Goal: Task Accomplishment & Management: Manage account settings

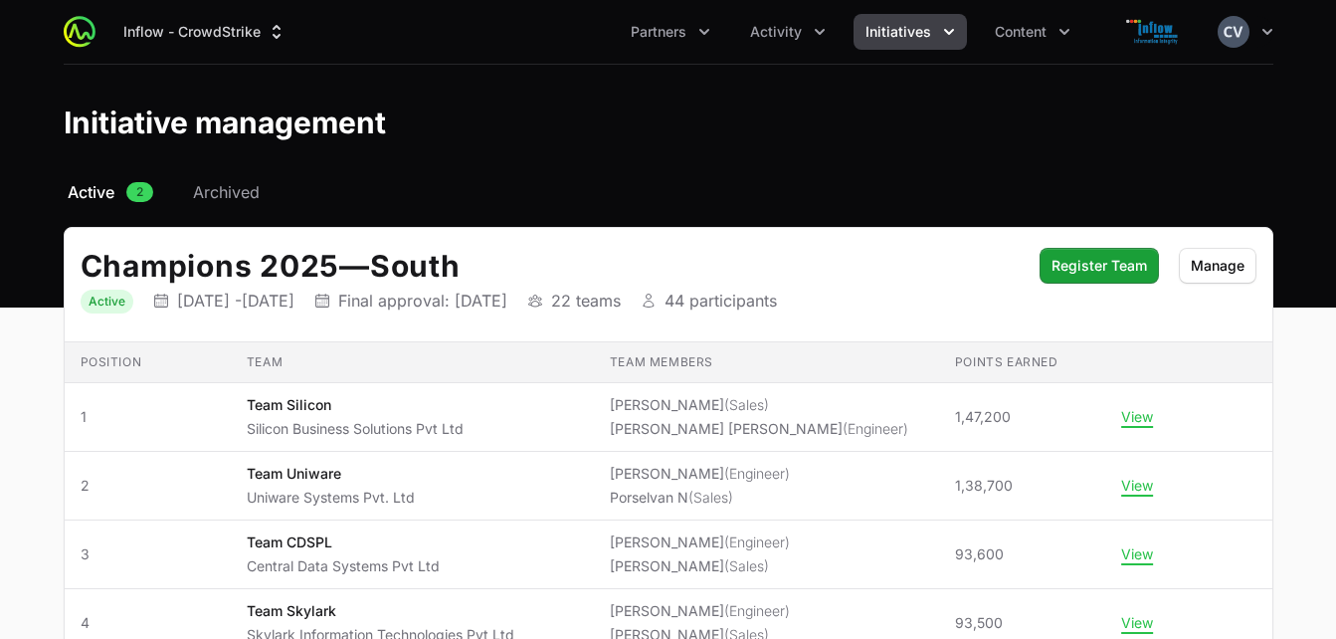
click at [940, 29] on icon "Initiatives menu" at bounding box center [949, 32] width 20 height 20
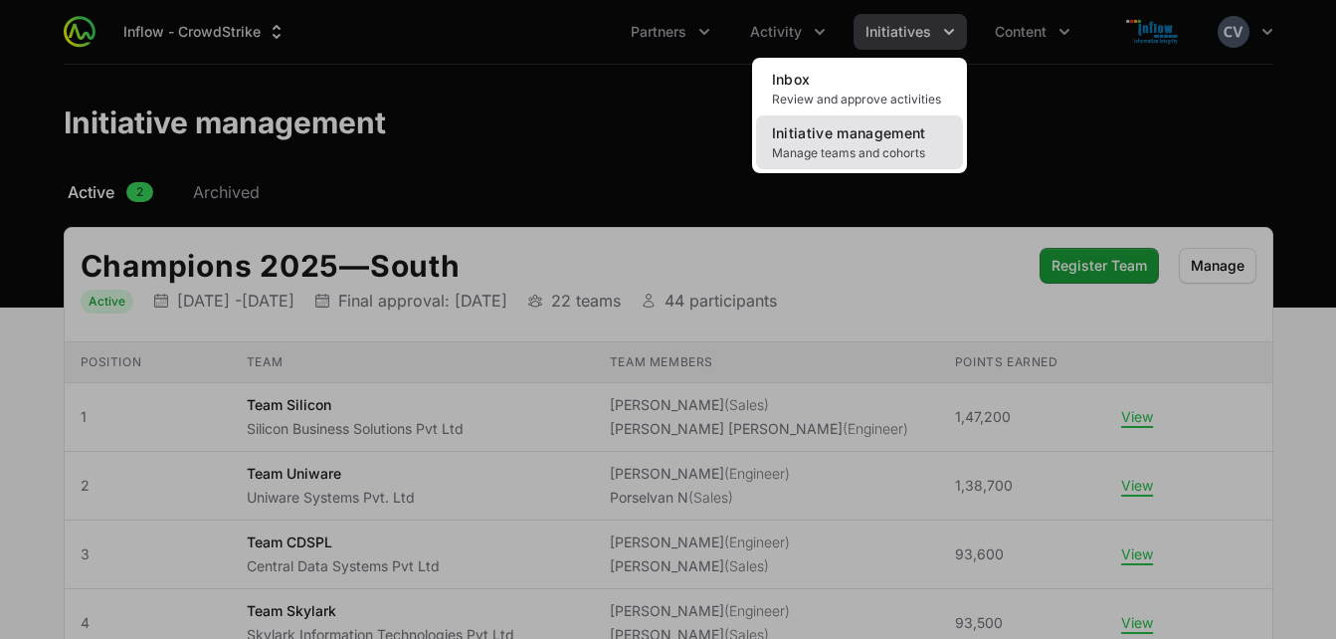
click at [860, 136] on span "Initiative management" at bounding box center [849, 132] width 154 height 17
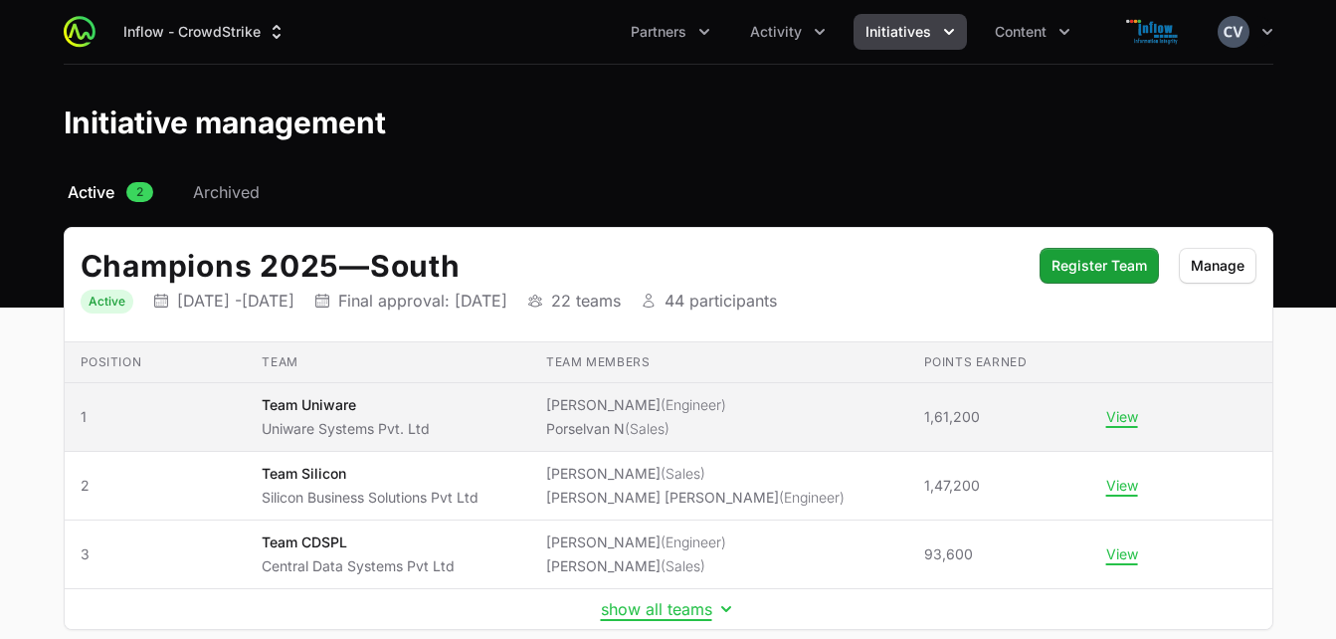
click at [875, 418] on span "[PERSON_NAME] (Engineer) [PERSON_NAME] (Sales)" at bounding box center [719, 417] width 346 height 44
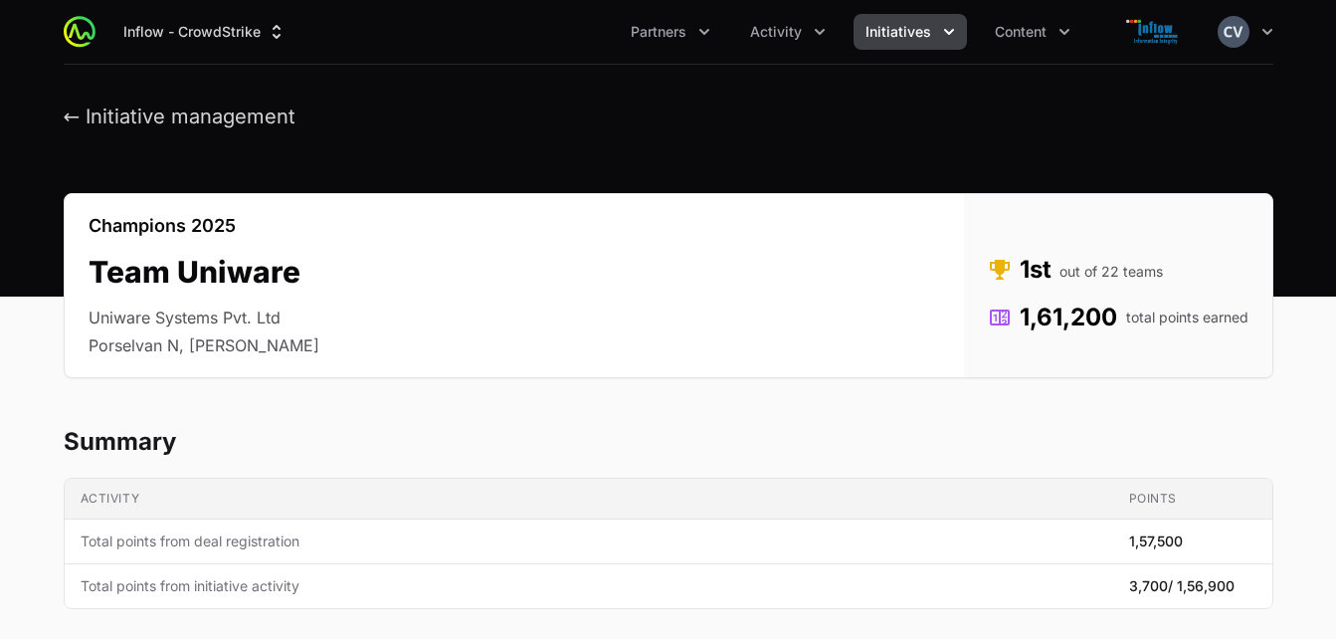
click at [948, 34] on icon "Initiatives menu" at bounding box center [949, 32] width 10 height 6
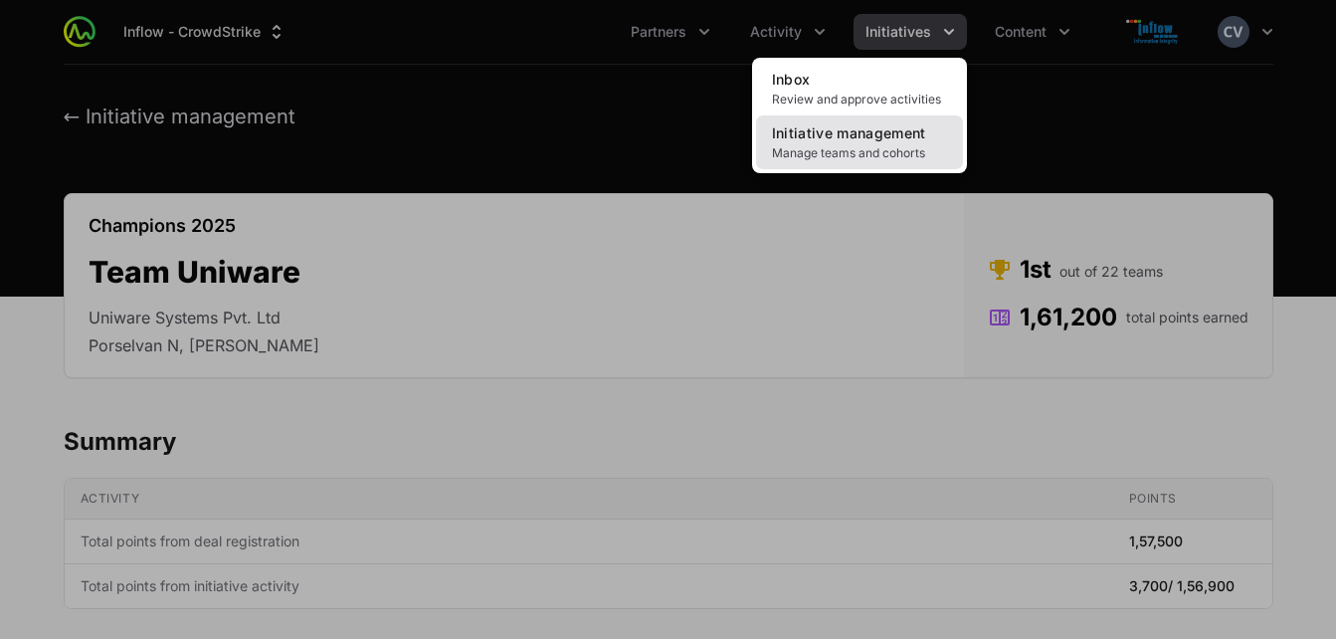
click at [870, 146] on span "Manage teams and cohorts" at bounding box center [859, 153] width 175 height 16
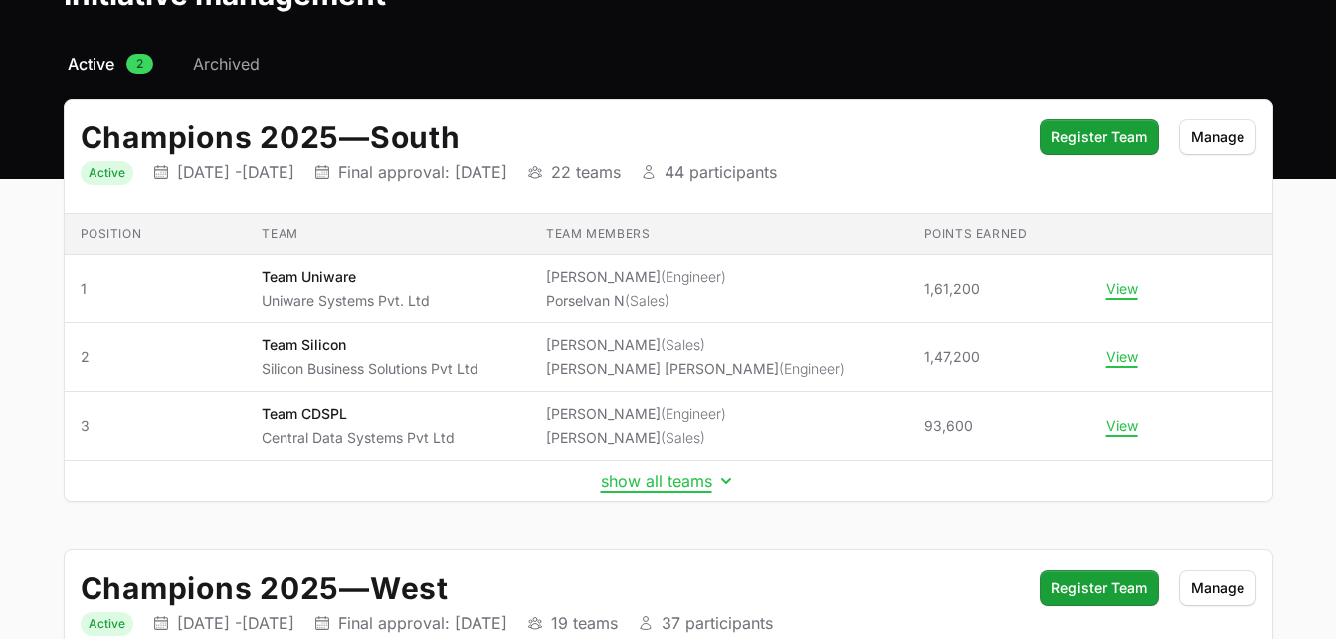
scroll to position [166, 0]
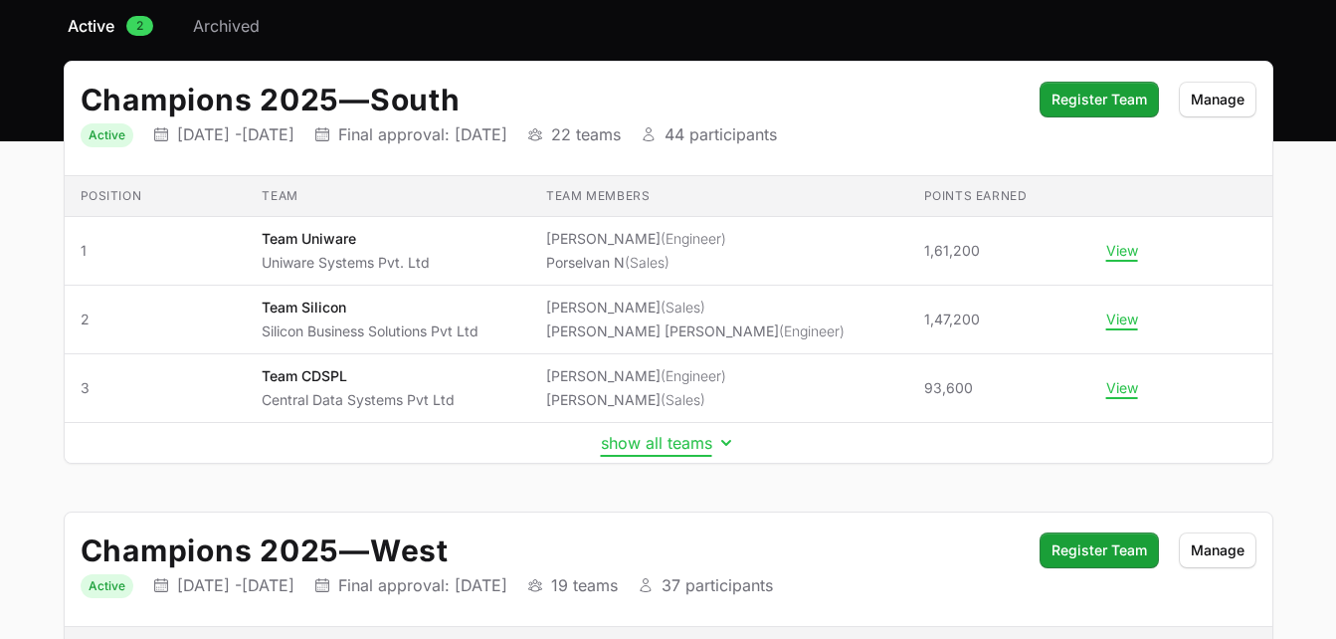
click at [719, 439] on icon "Initiative details" at bounding box center [726, 443] width 20 height 20
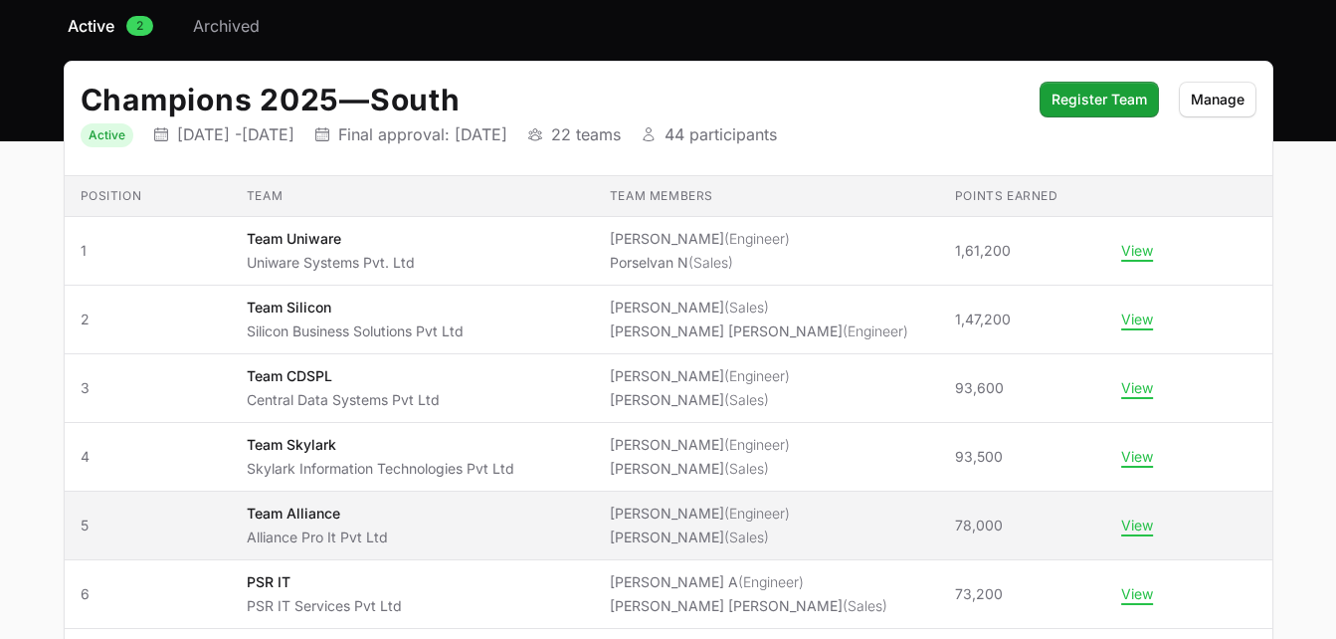
click at [724, 530] on span "(Sales)" at bounding box center [746, 536] width 45 height 17
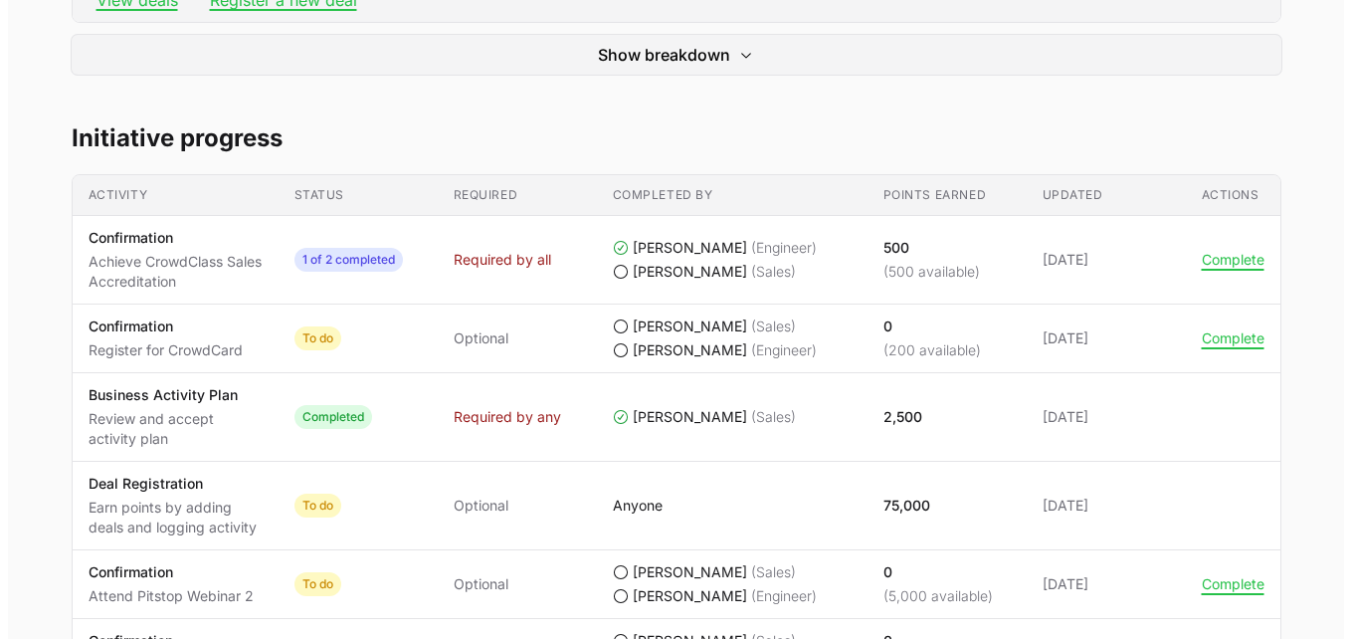
scroll to position [919, 0]
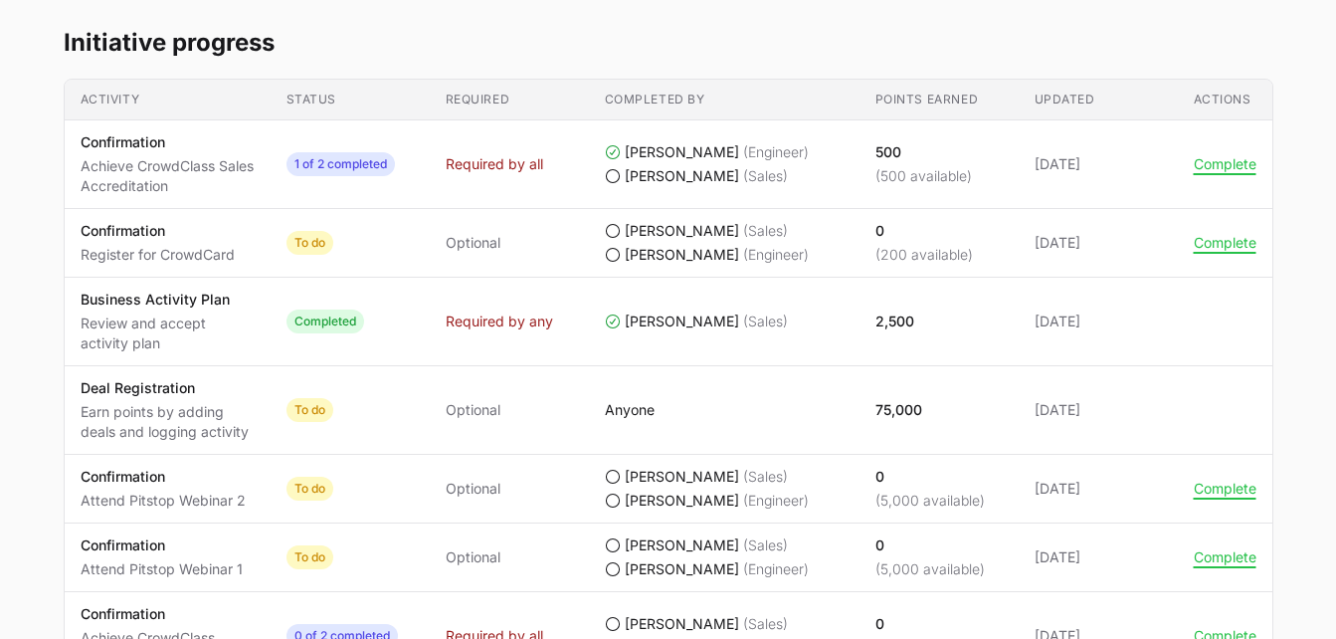
click at [613, 178] on icon "Team Alliance's progress" at bounding box center [613, 176] width 16 height 16
click at [1215, 164] on button "Complete" at bounding box center [1225, 164] width 63 height 18
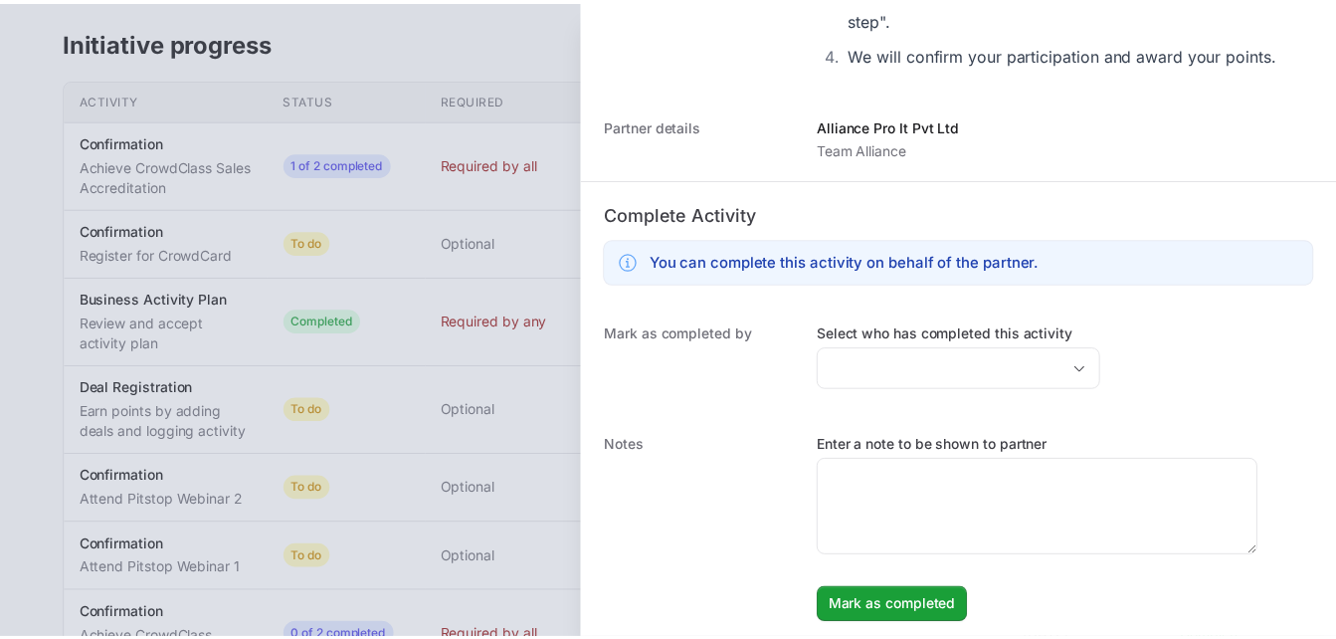
scroll to position [946, 0]
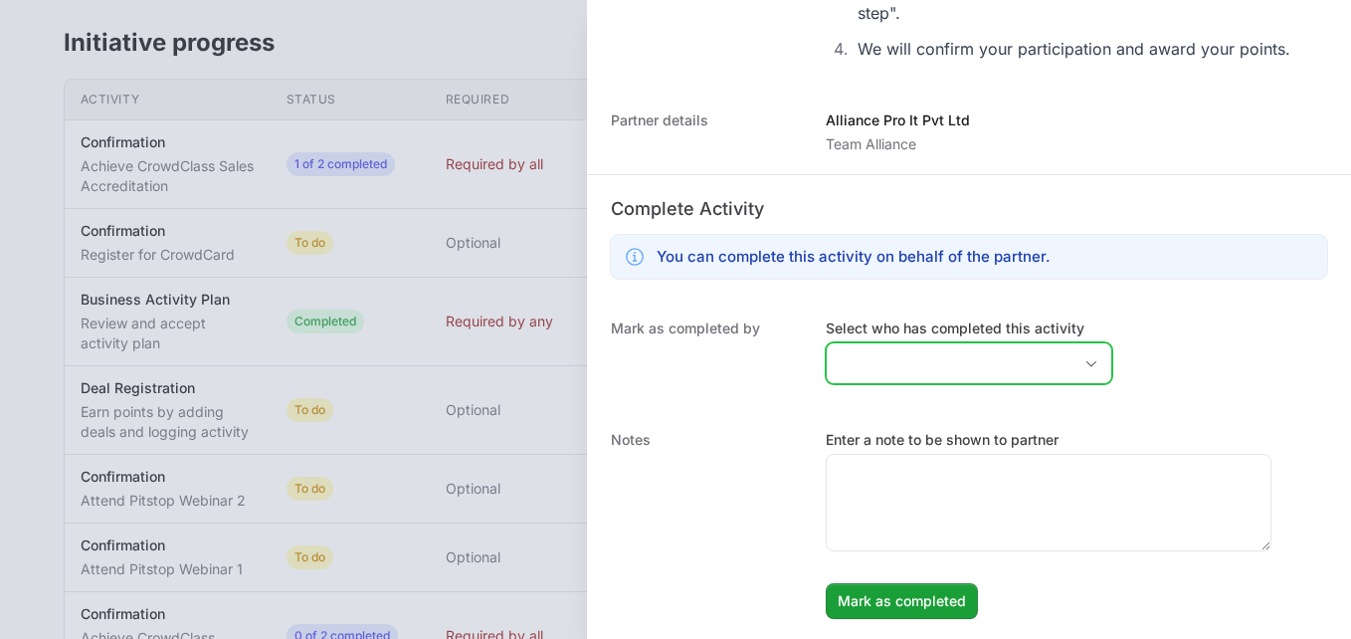
click at [1083, 360] on icon "Open" at bounding box center [1091, 363] width 16 height 7
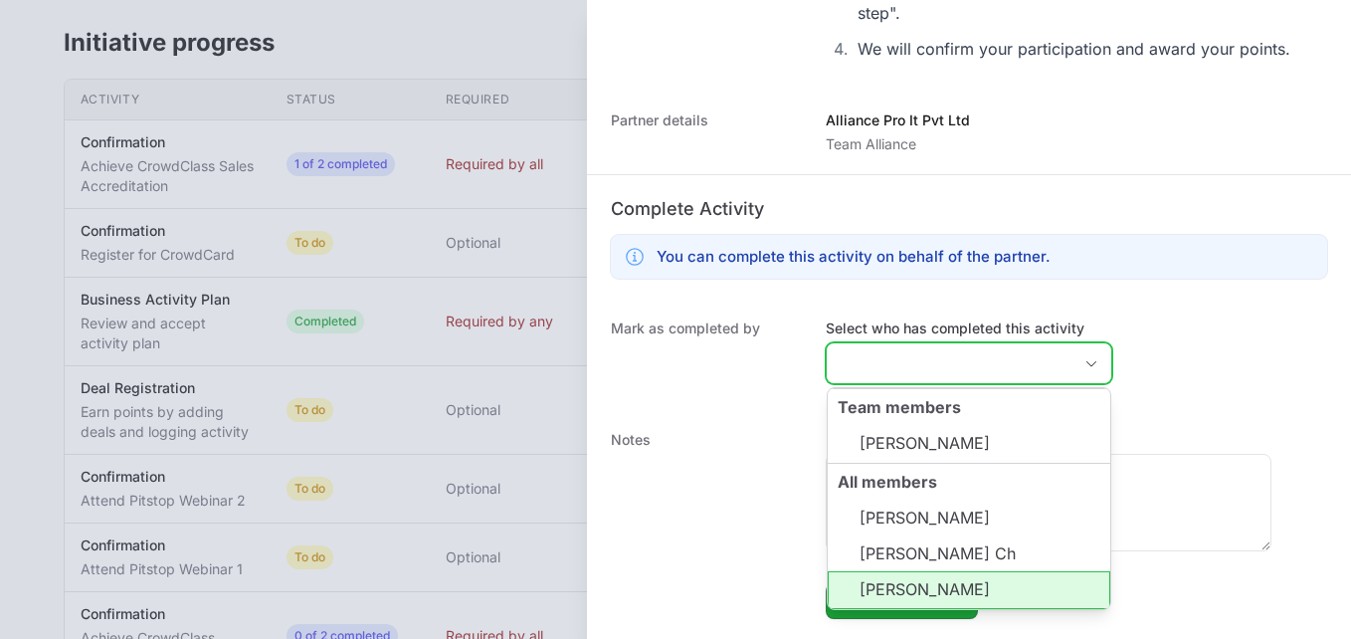
click at [937, 589] on li "[PERSON_NAME]" at bounding box center [969, 590] width 283 height 38
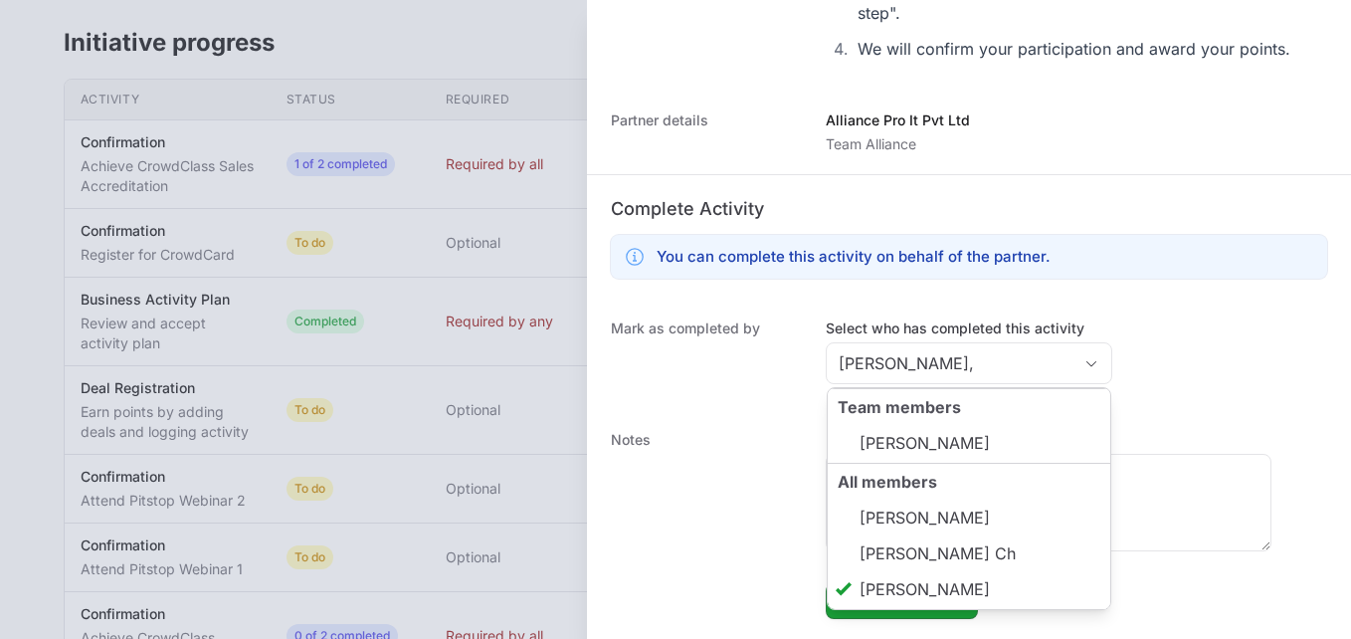
type input "[PERSON_NAME]"
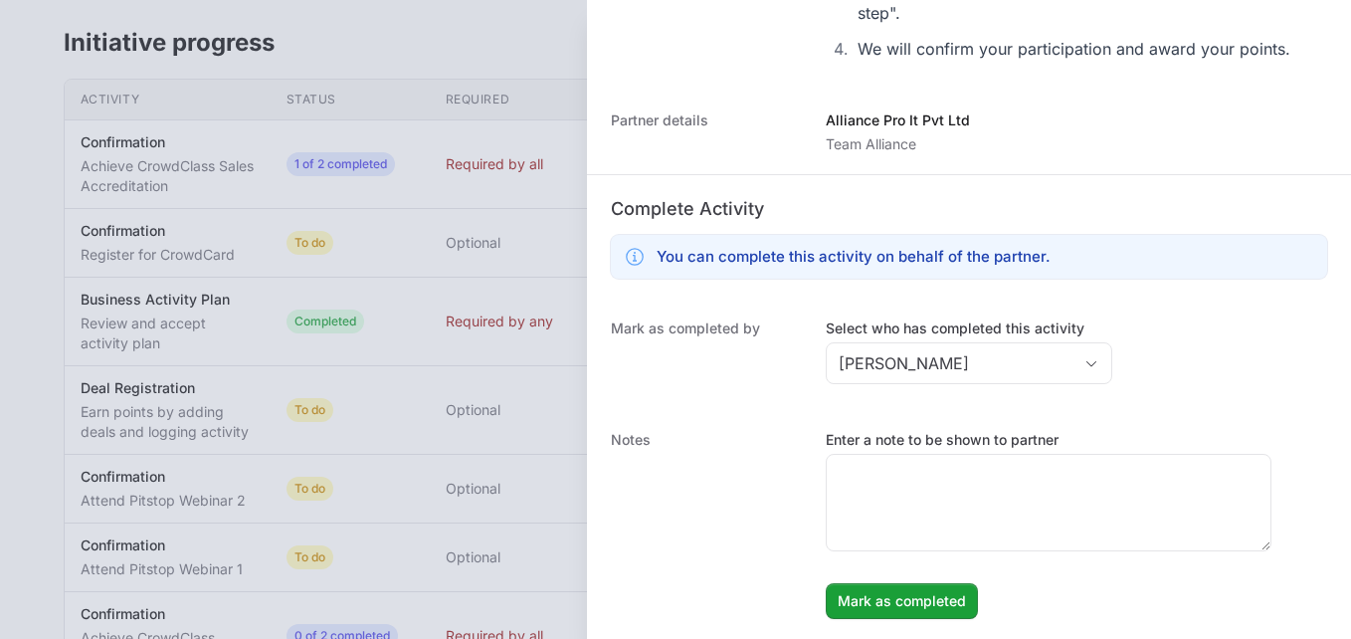
click at [759, 591] on dt "Notes" at bounding box center [706, 524] width 191 height 189
click at [872, 598] on span "Mark as completed" at bounding box center [902, 601] width 128 height 24
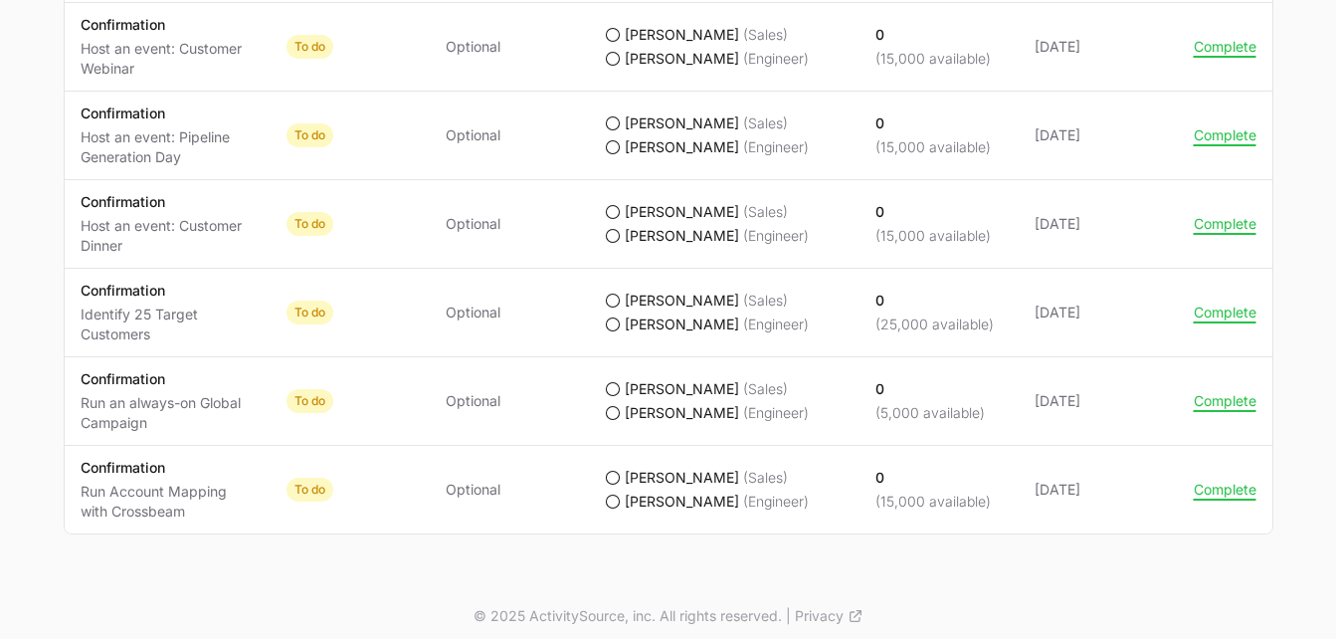
scroll to position [2063, 0]
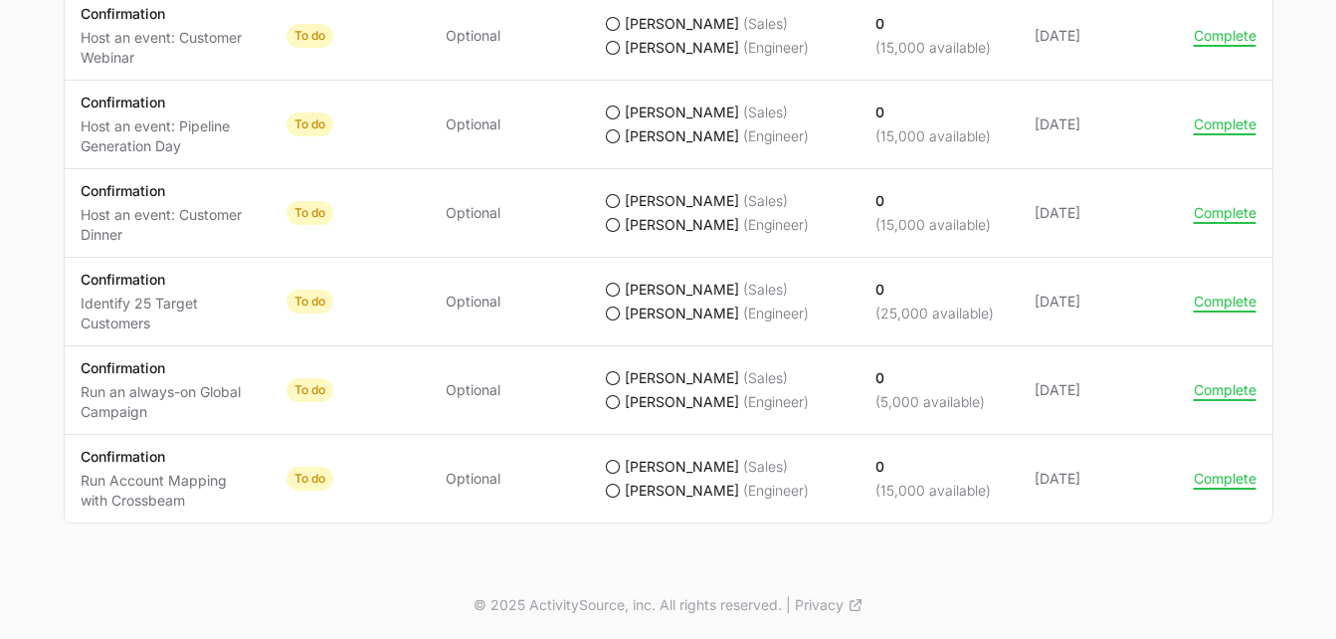
drag, startPoint x: 1283, startPoint y: 609, endPoint x: 1304, endPoint y: 332, distance: 277.3
click at [1128, 583] on div "© 2025 ActivitySource, inc. All rights reserved. | Privacy" at bounding box center [668, 605] width 1273 height 68
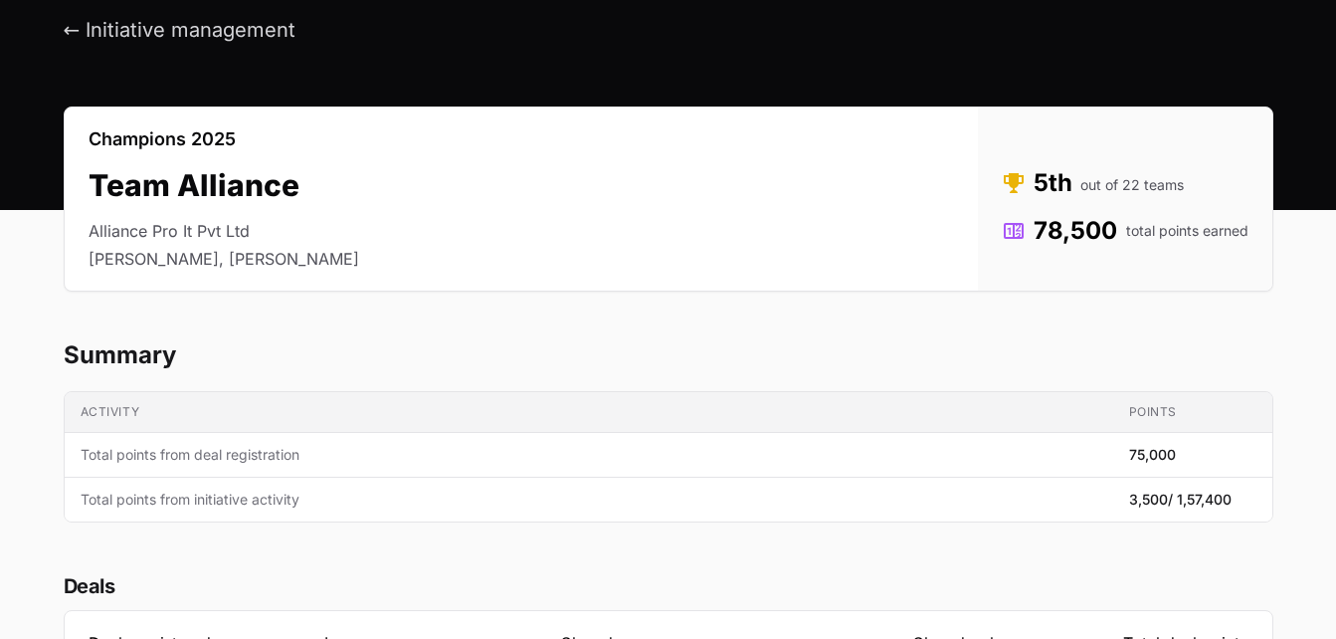
scroll to position [73, 0]
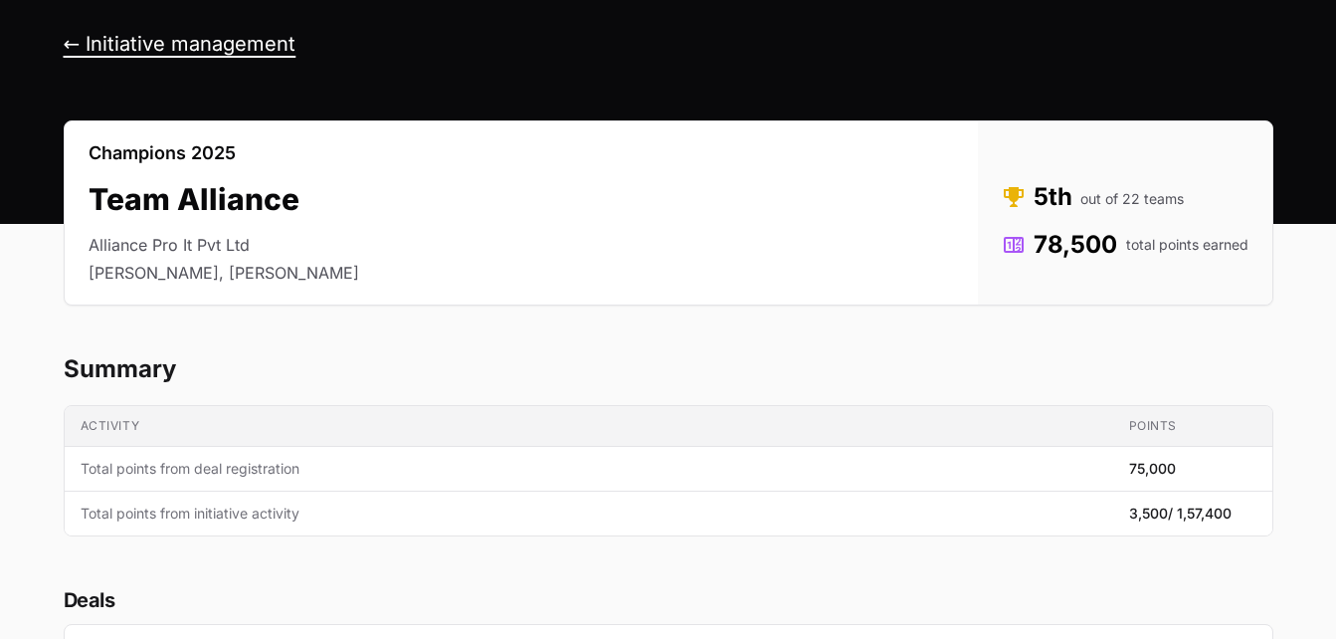
click at [74, 39] on button "← Initiative management" at bounding box center [180, 44] width 233 height 25
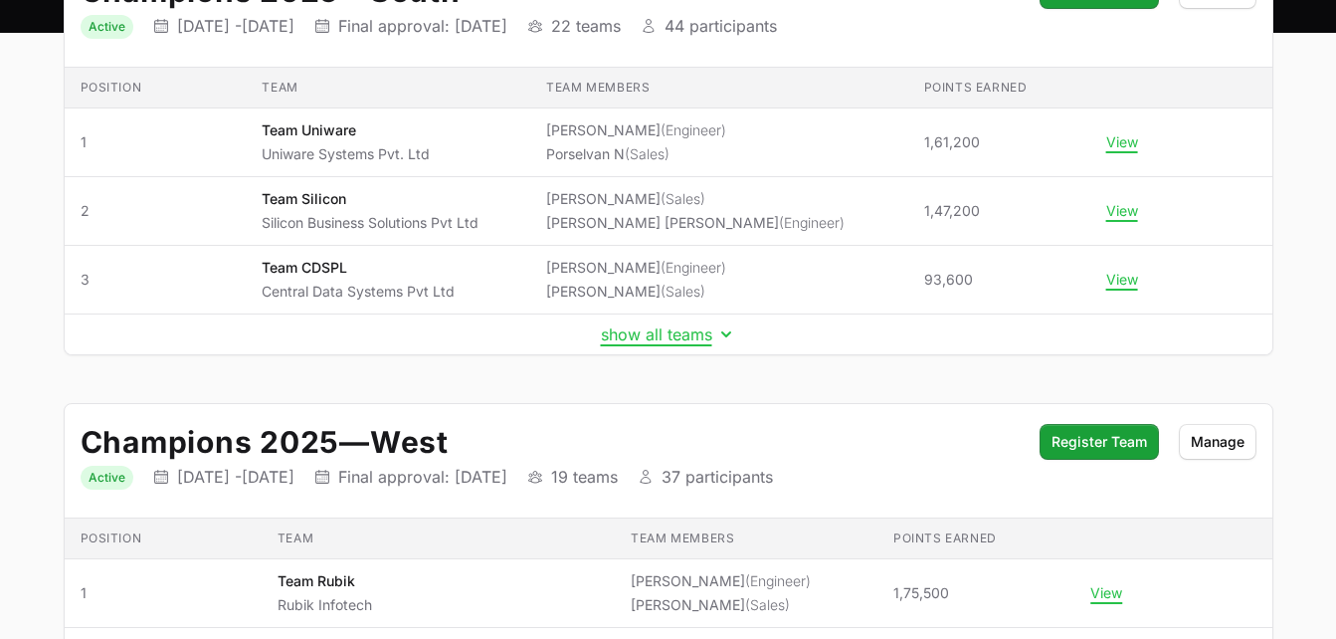
scroll to position [277, 0]
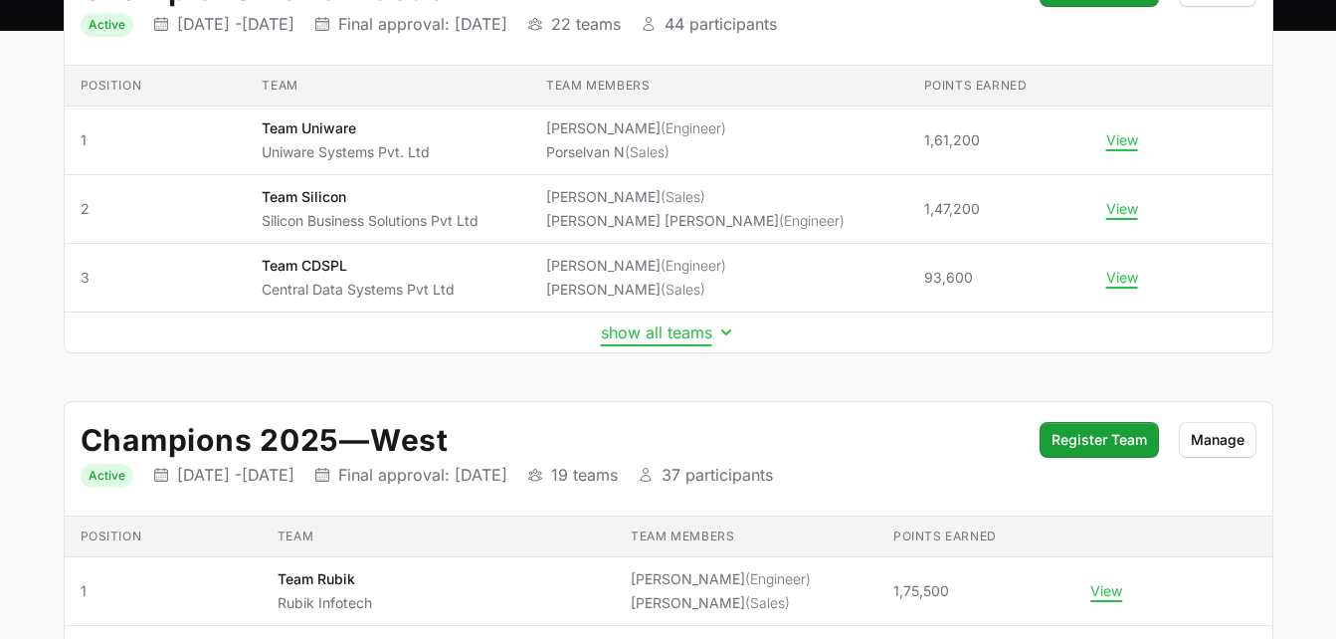
click at [722, 332] on icon "Initiative details" at bounding box center [726, 332] width 20 height 20
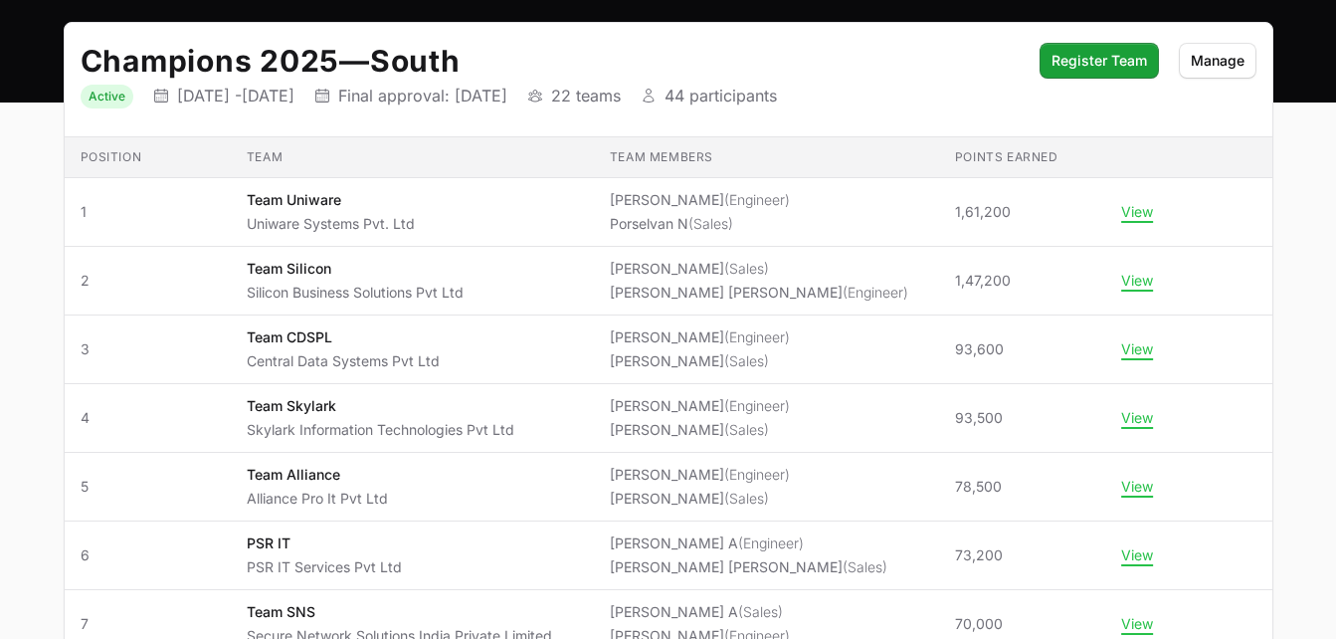
scroll to position [0, 0]
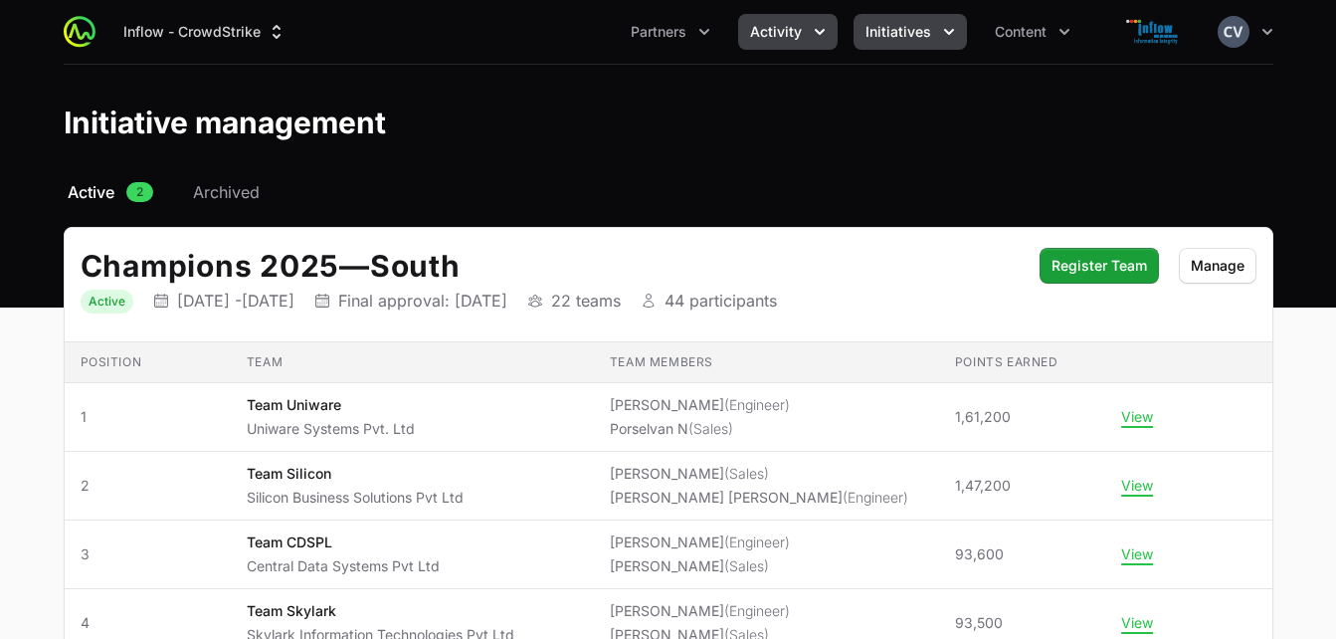
click at [815, 28] on icon "Activity menu" at bounding box center [820, 32] width 20 height 20
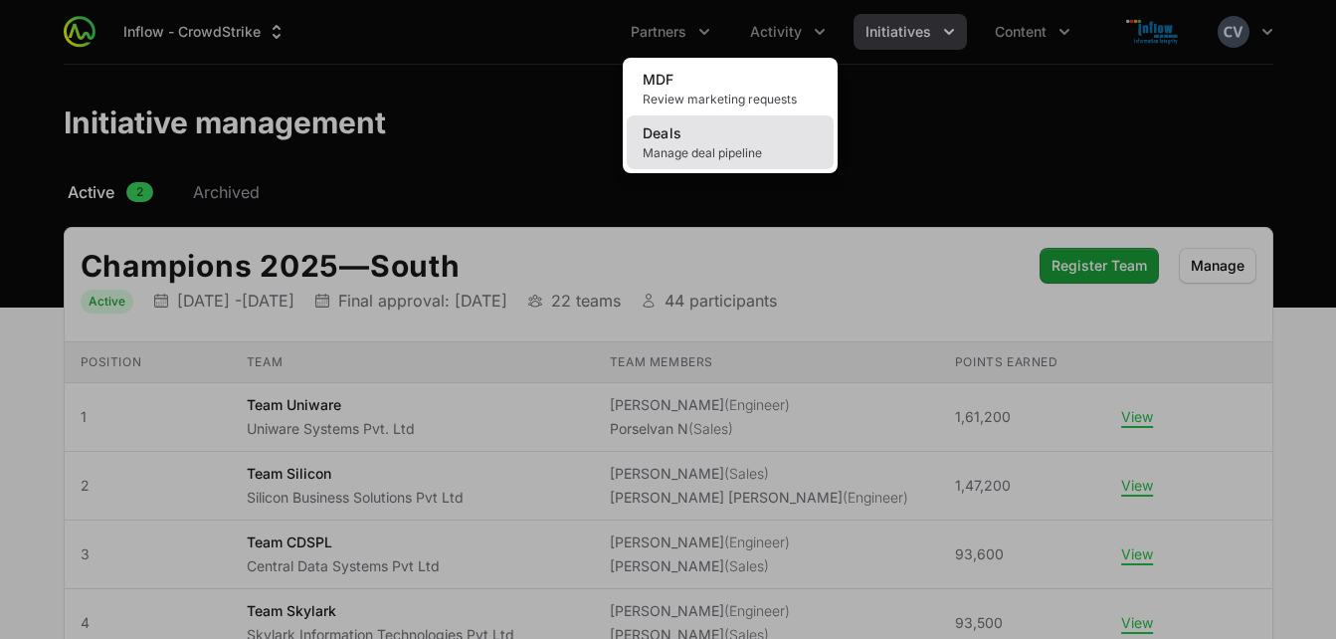
click at [744, 144] on link "Deals Manage deal pipeline" at bounding box center [730, 142] width 207 height 54
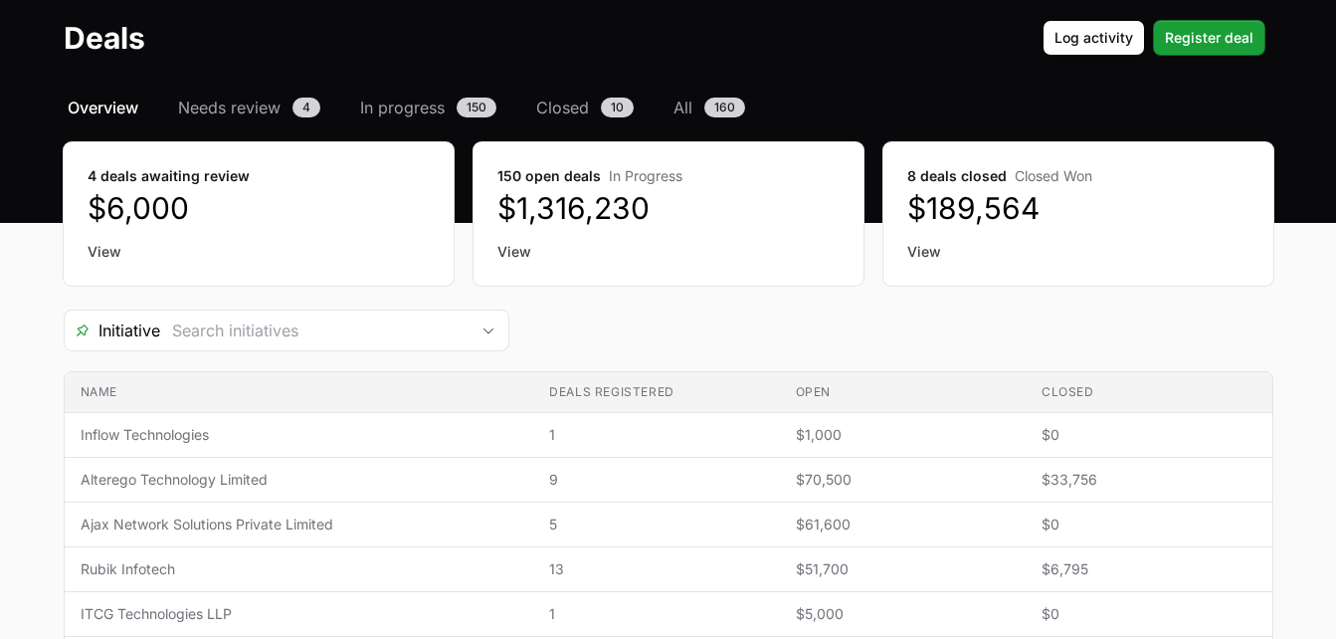
scroll to position [66, 0]
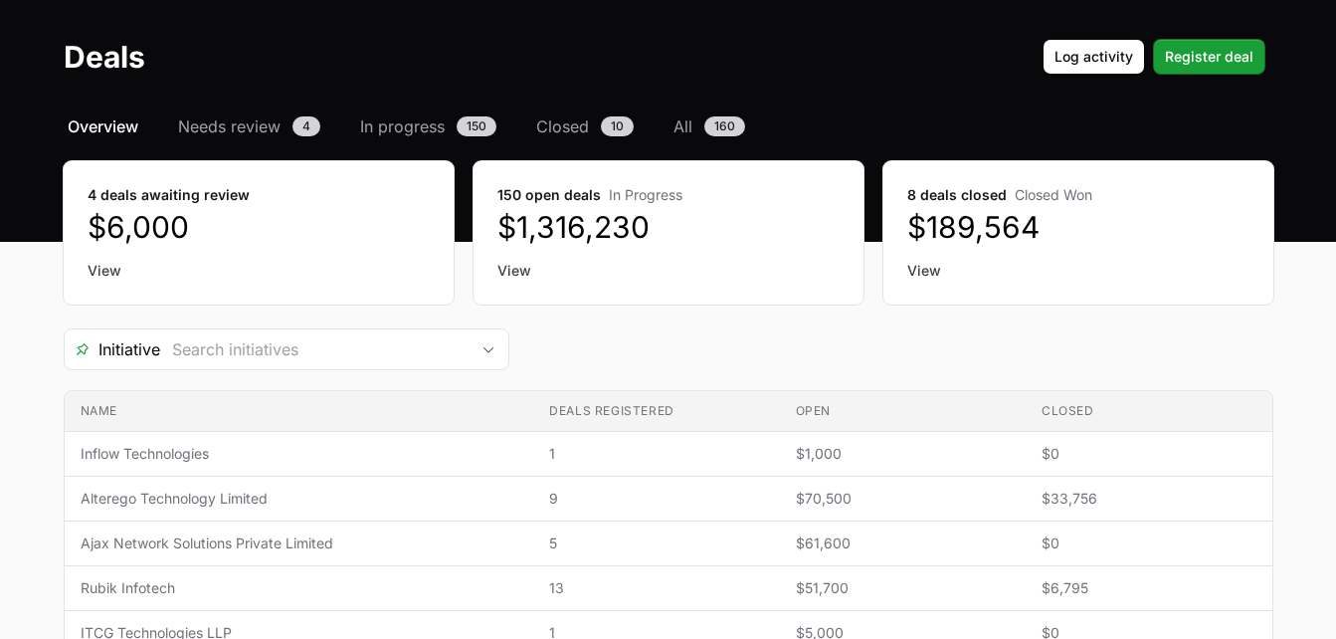
click at [101, 266] on link "View" at bounding box center [259, 271] width 342 height 20
